Goal: Find specific page/section: Find specific page/section

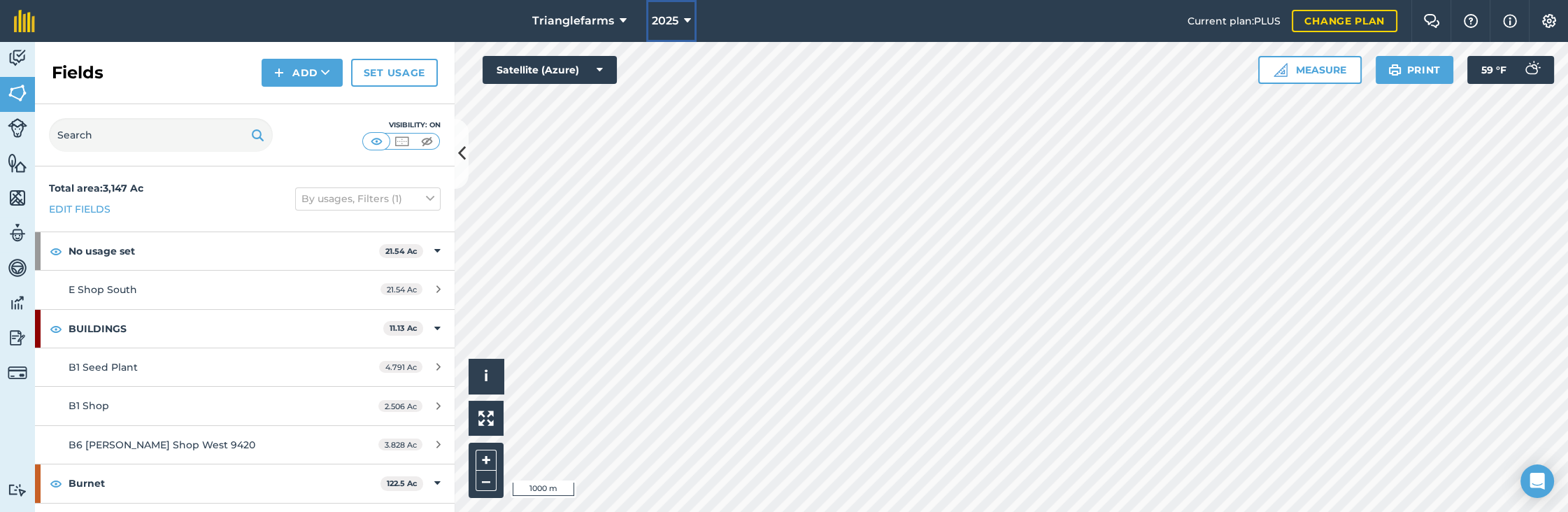
click at [675, 27] on span "2025" at bounding box center [665, 21] width 27 height 17
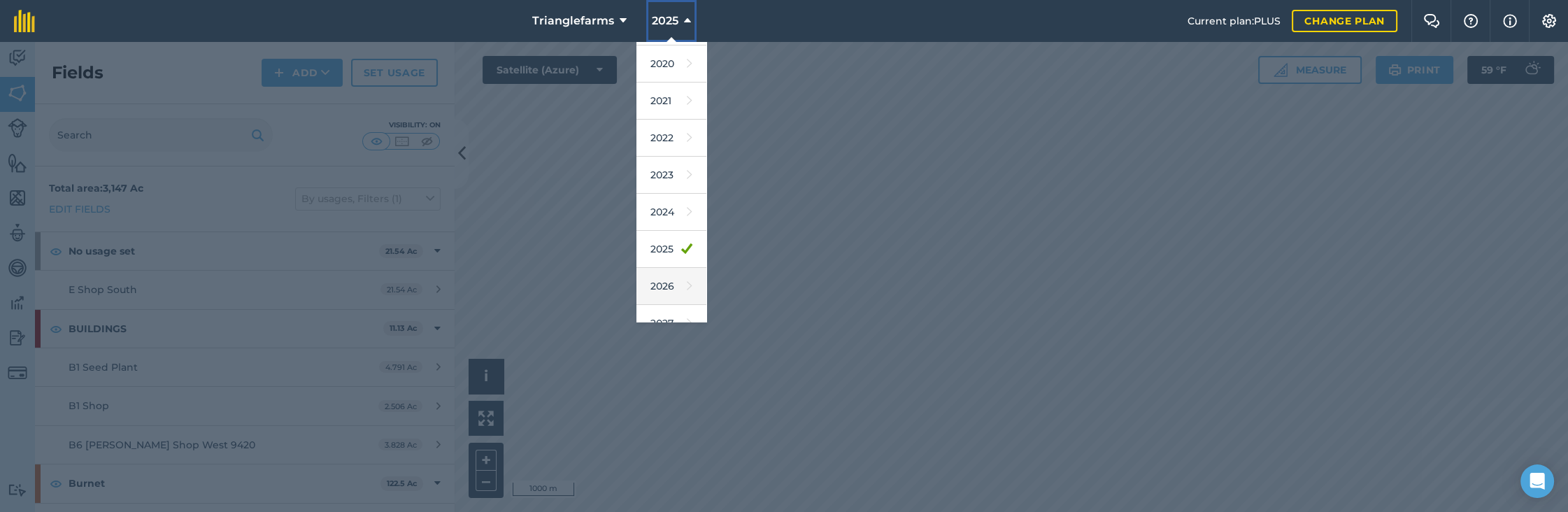
scroll to position [126, 0]
click at [663, 275] on link "2026" at bounding box center [672, 267] width 70 height 37
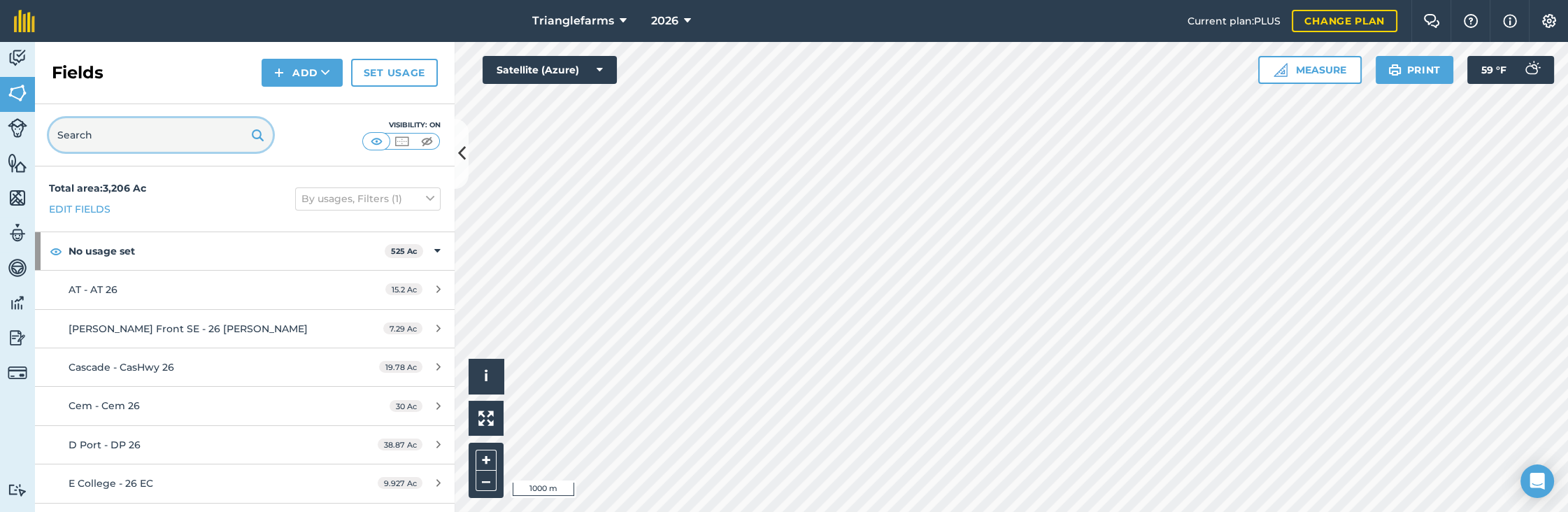
click at [132, 131] on input "text" at bounding box center [161, 134] width 224 height 34
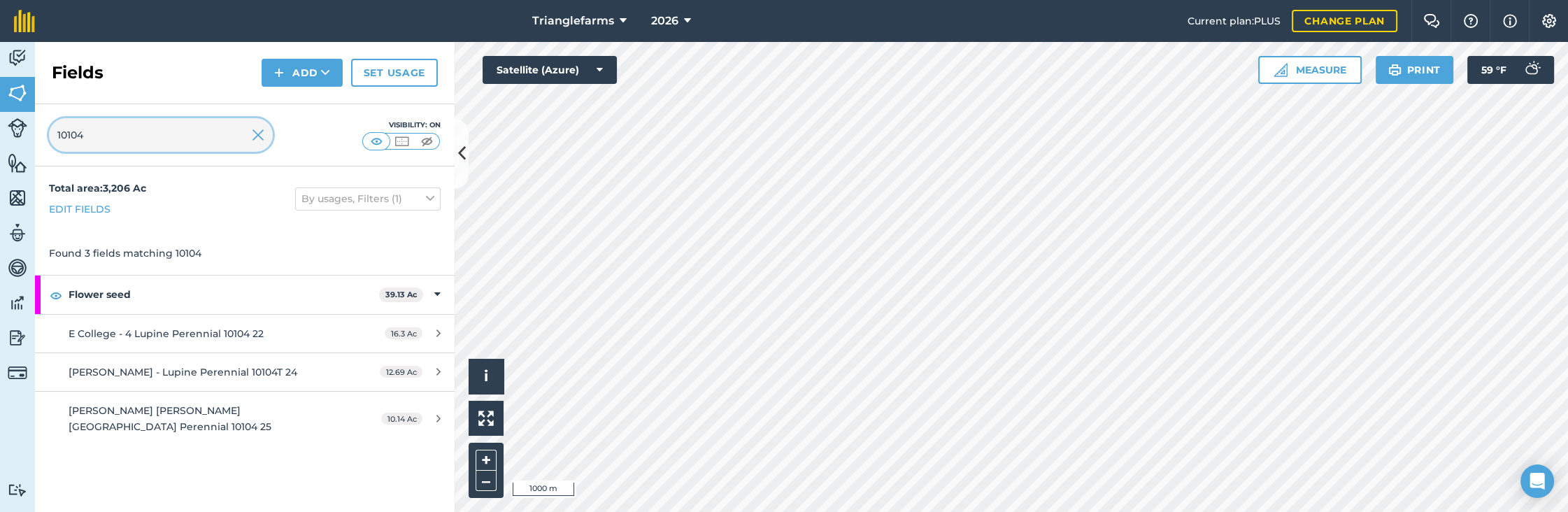
type input "10104"
click at [258, 137] on img at bounding box center [258, 135] width 12 height 17
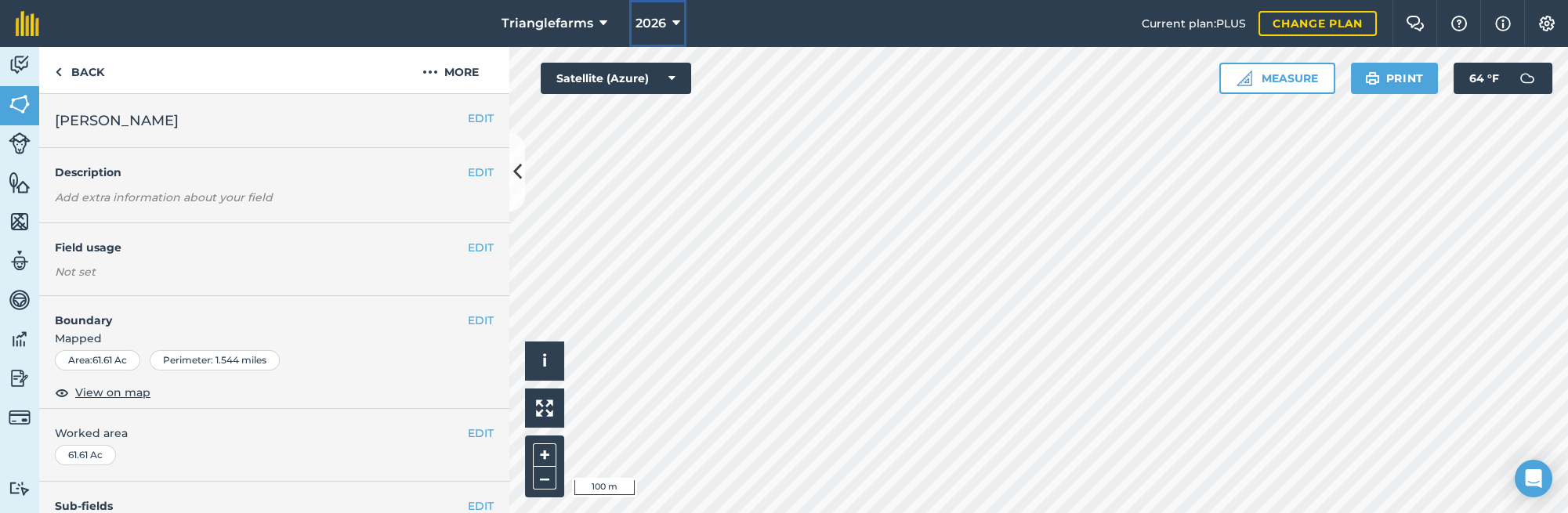
click at [653, 23] on span "2026" at bounding box center [651, 24] width 31 height 19
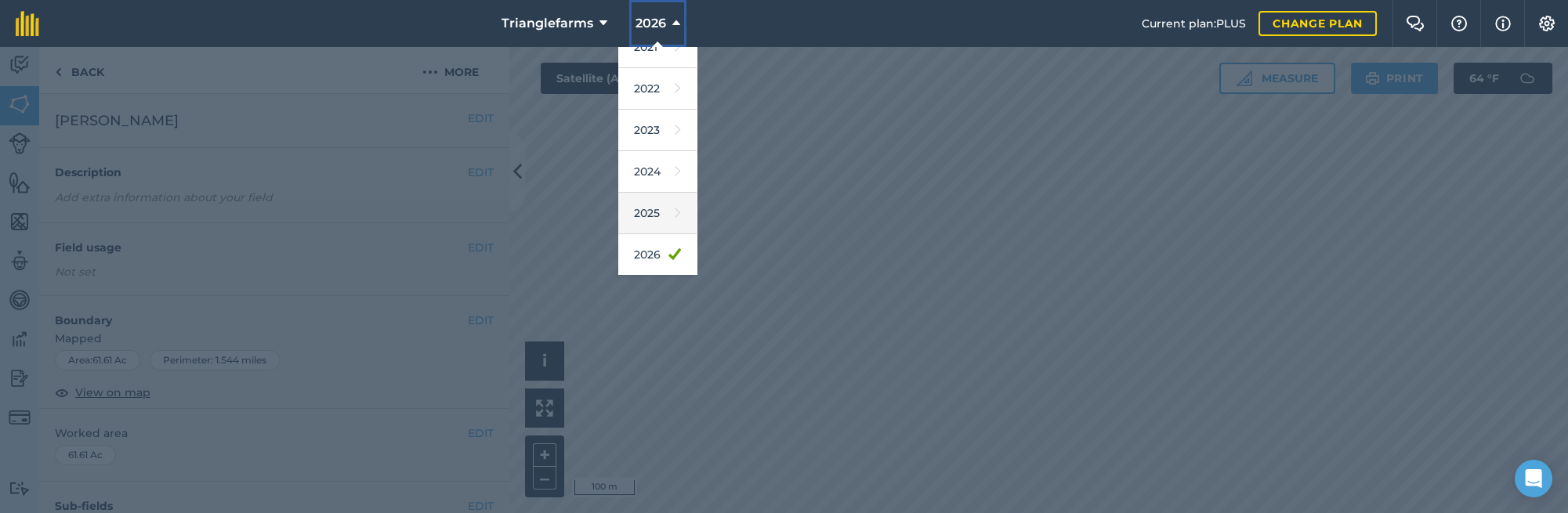
scroll to position [213, 0]
click at [653, 184] on link "2025" at bounding box center [658, 186] width 79 height 41
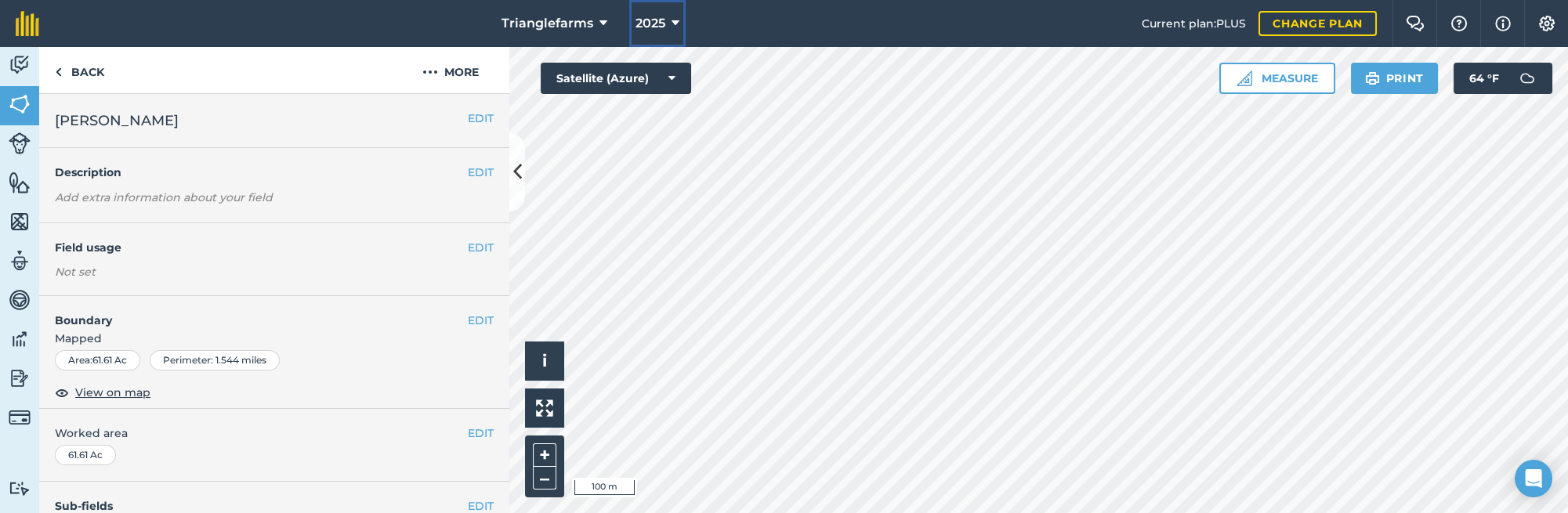
click at [658, 28] on span "2025" at bounding box center [651, 24] width 30 height 19
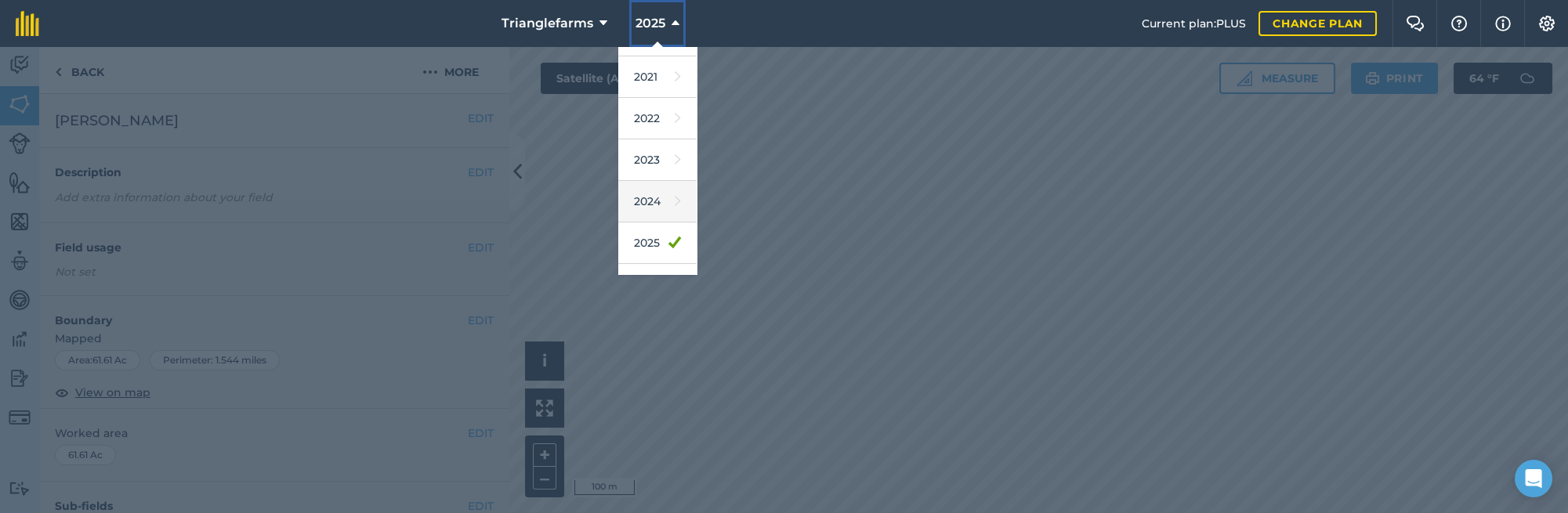
scroll to position [228, 0]
click at [654, 217] on link "2026" at bounding box center [658, 212] width 79 height 41
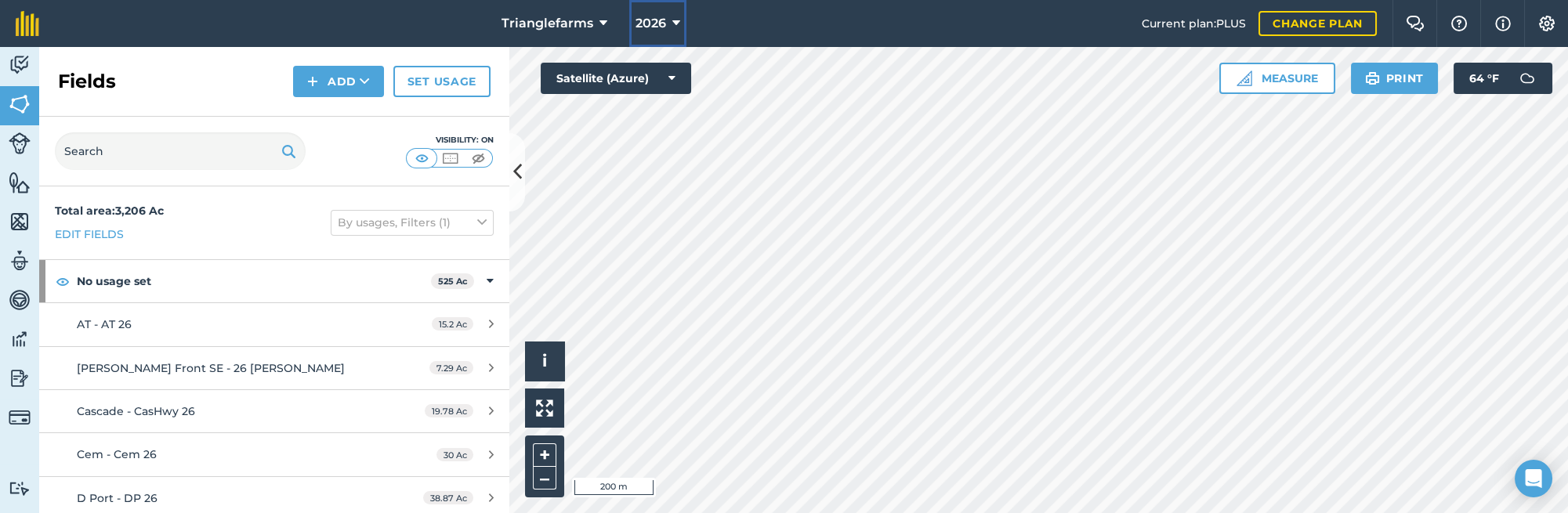
click at [648, 17] on span "2026" at bounding box center [651, 24] width 31 height 19
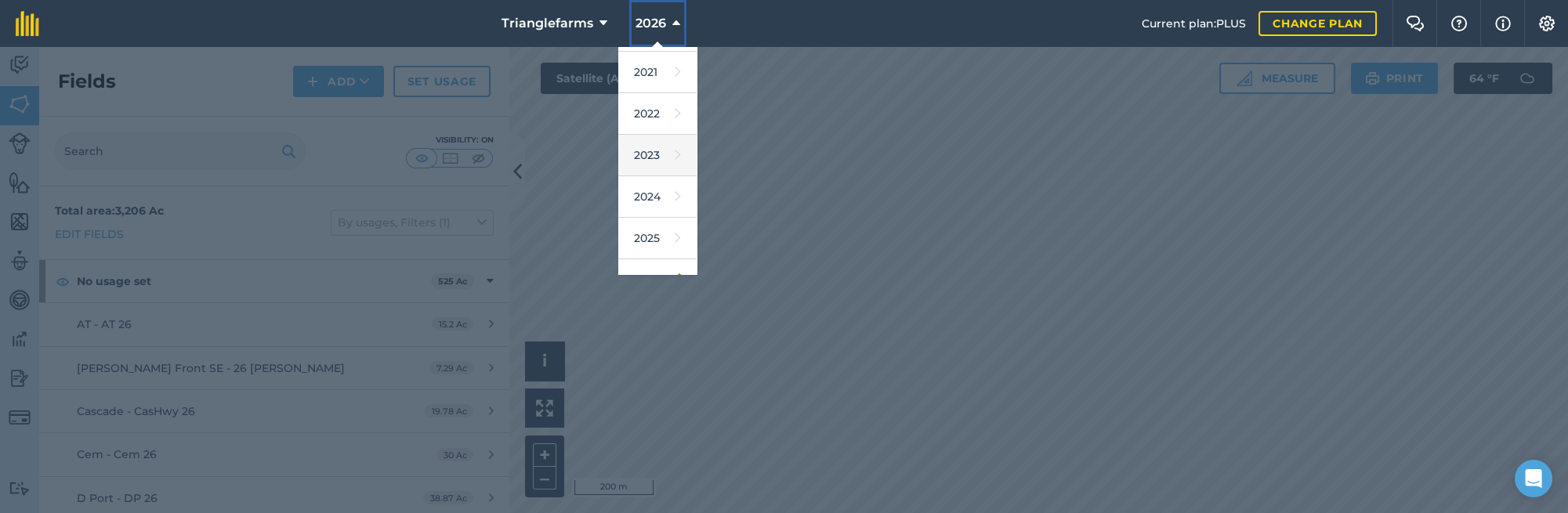
scroll to position [213, 0]
click at [649, 190] on link "2025" at bounding box center [658, 186] width 79 height 41
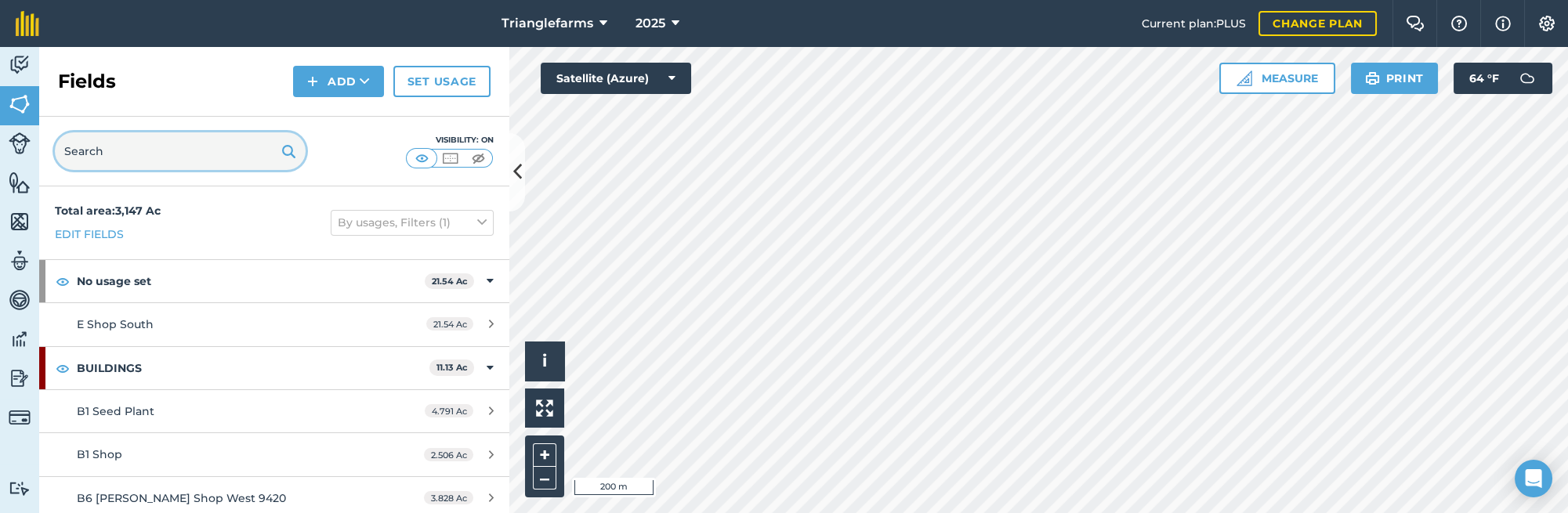
click at [143, 164] on input "text" at bounding box center [180, 150] width 251 height 38
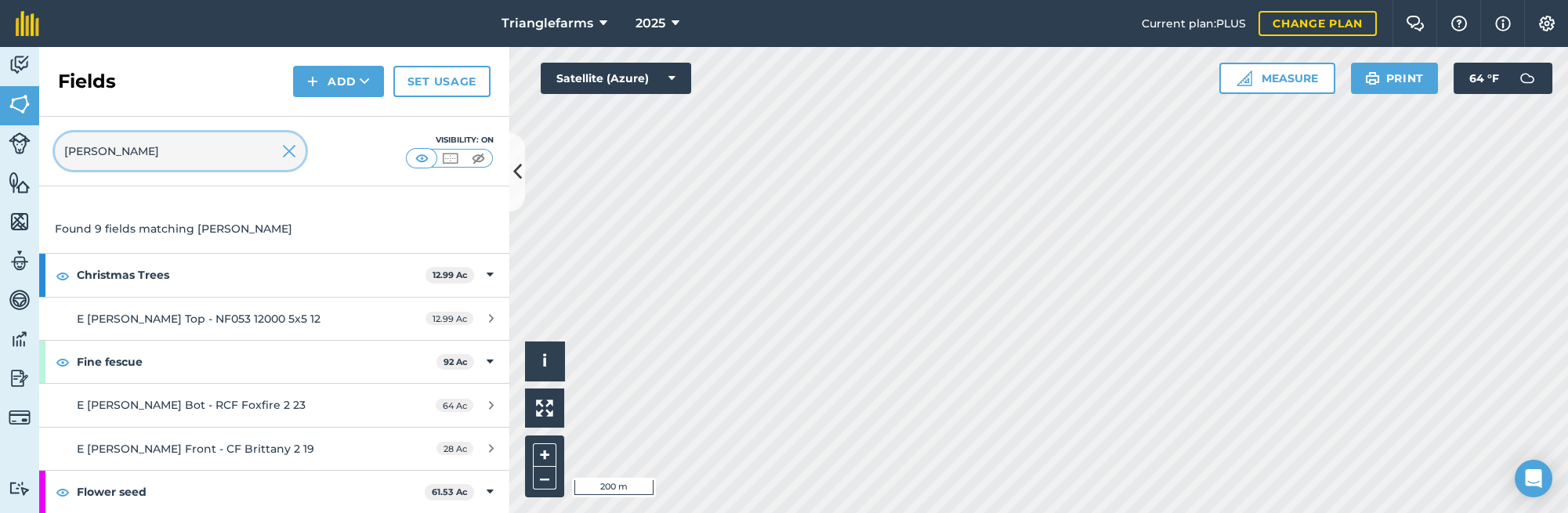
scroll to position [142, 0]
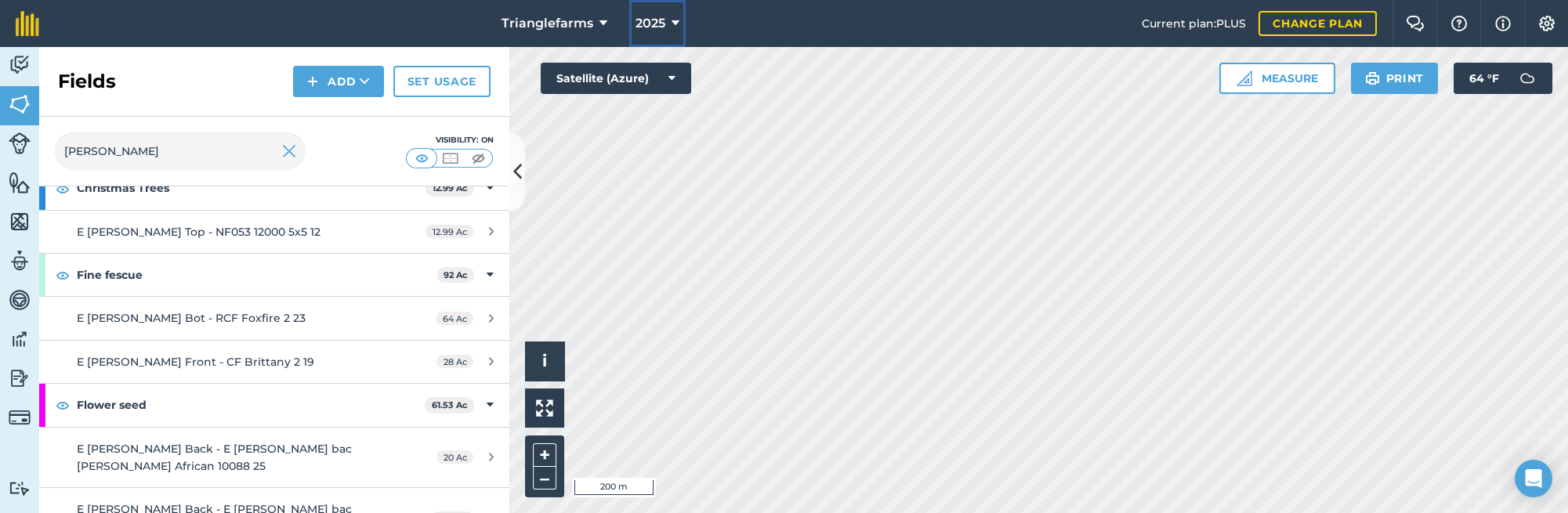
click at [667, 26] on button "2025" at bounding box center [658, 24] width 57 height 47
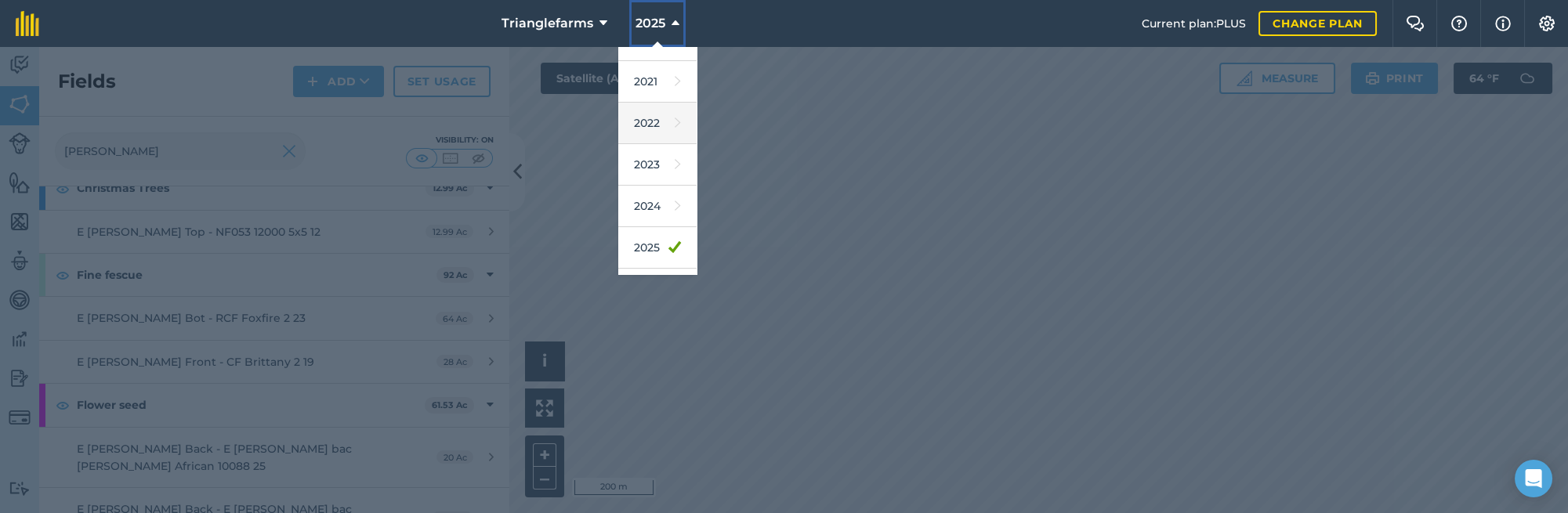
scroll to position [213, 0]
click at [644, 230] on link "2026" at bounding box center [658, 227] width 79 height 41
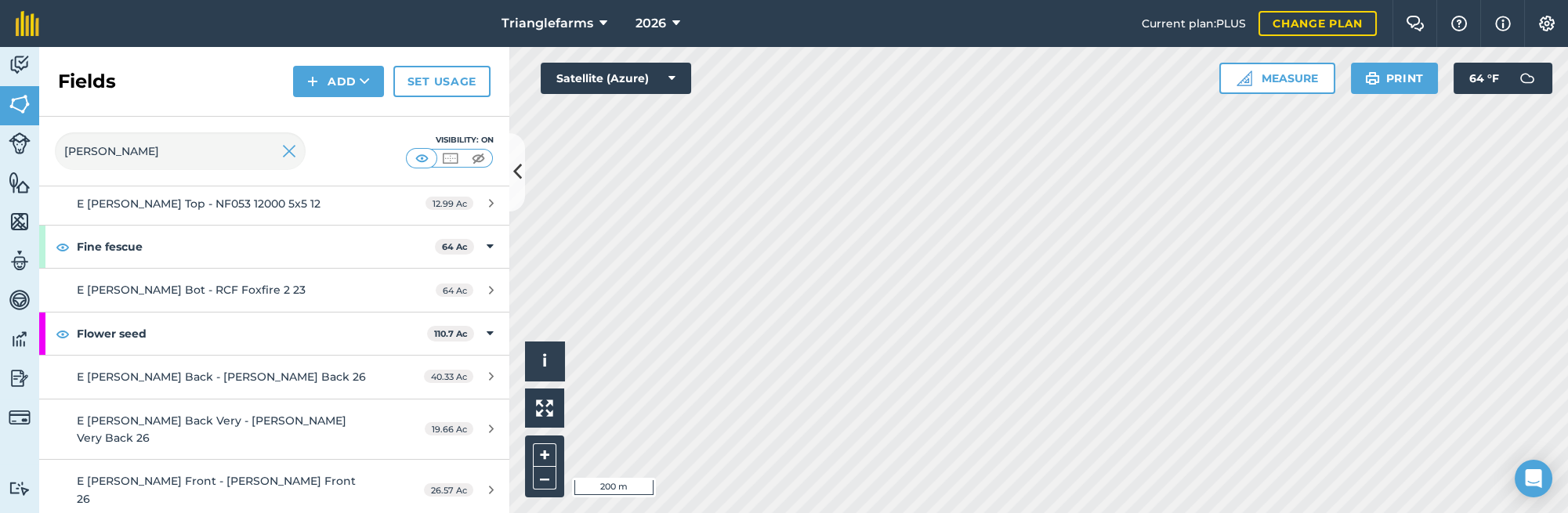
scroll to position [185, 0]
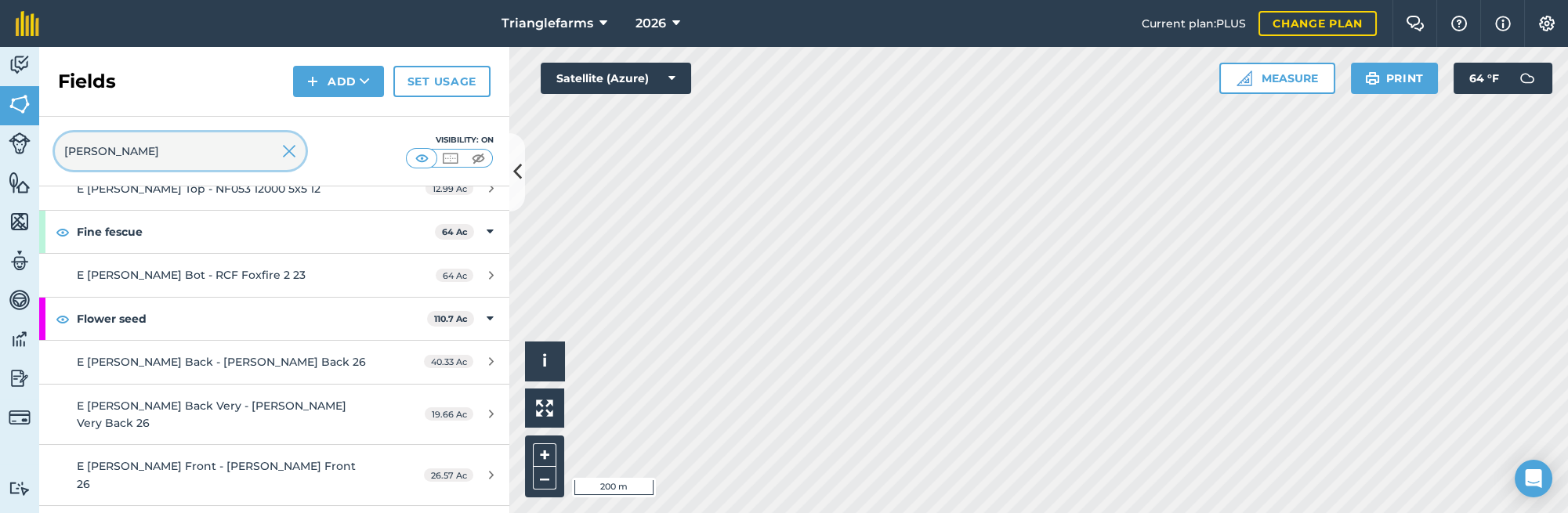
click at [113, 153] on input "[PERSON_NAME]" at bounding box center [180, 150] width 251 height 38
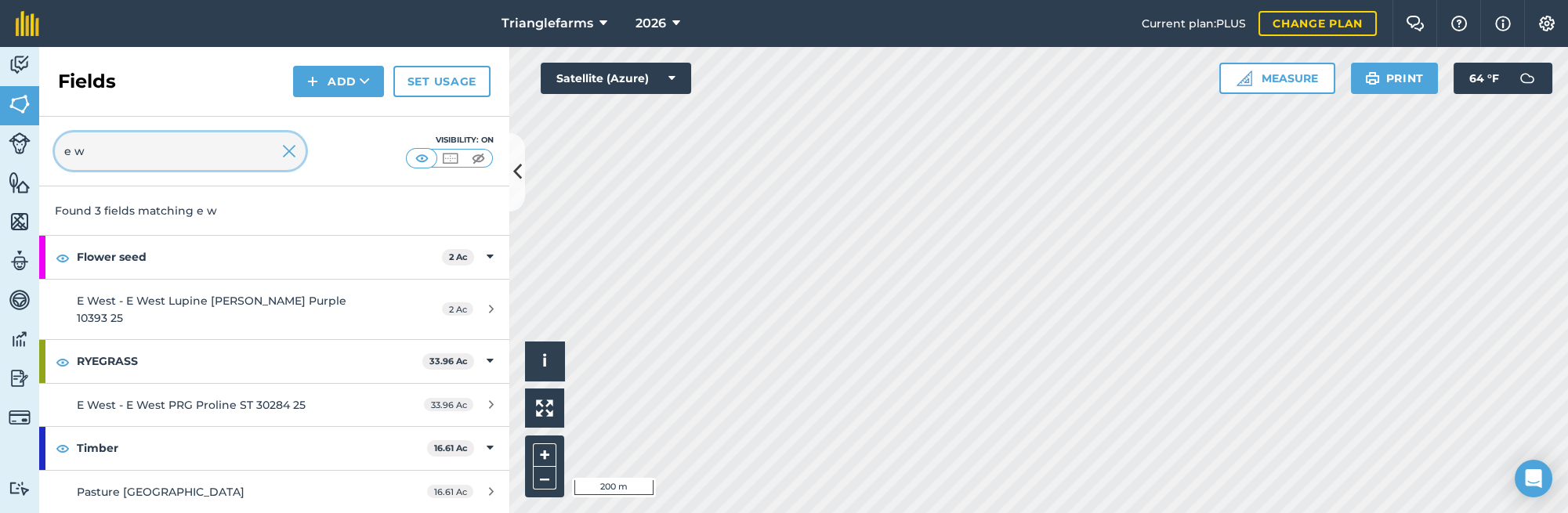
scroll to position [55, 0]
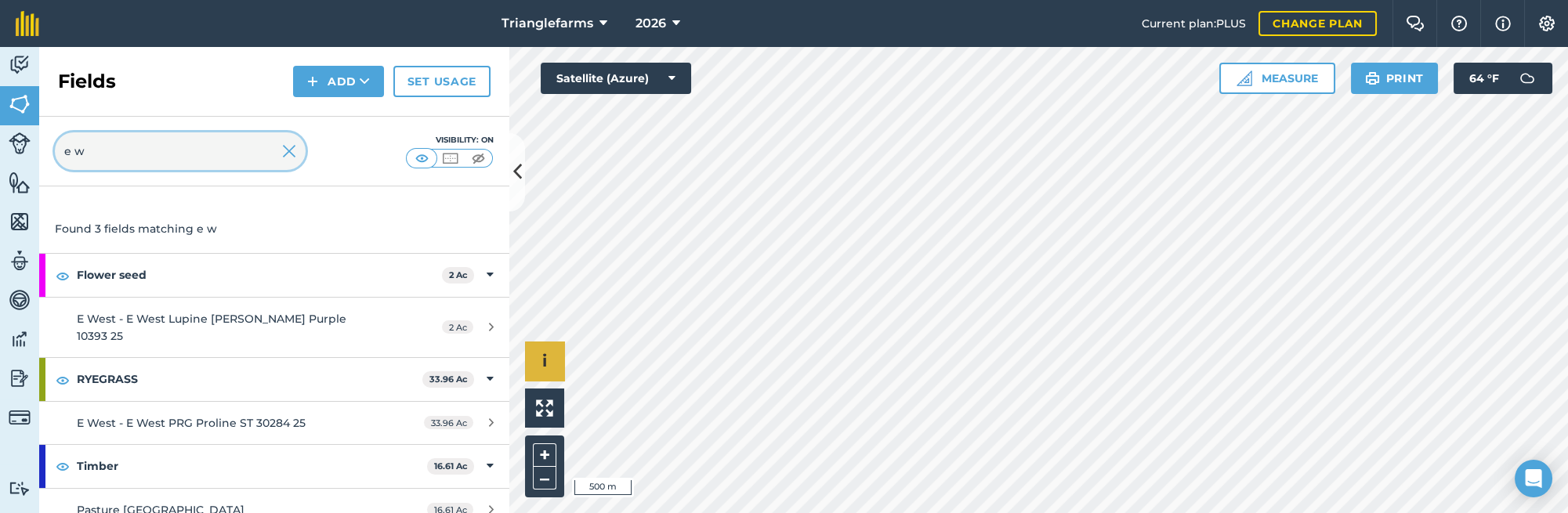
type input "e w"
click at [290, 151] on img at bounding box center [289, 151] width 14 height 19
